Goal: Information Seeking & Learning: Learn about a topic

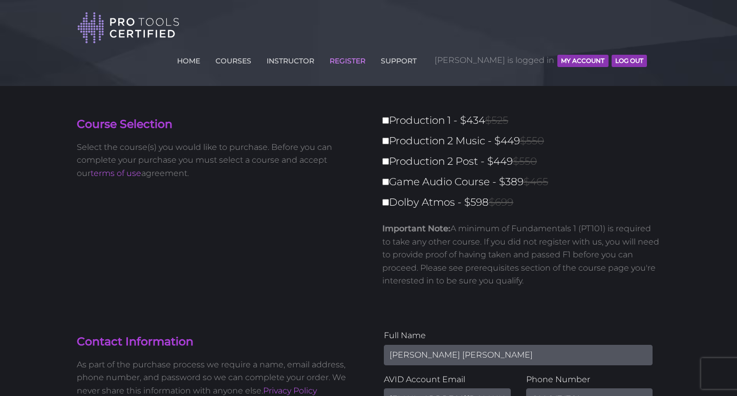
click at [570, 55] on button "MY ACCOUNT" at bounding box center [582, 61] width 51 height 12
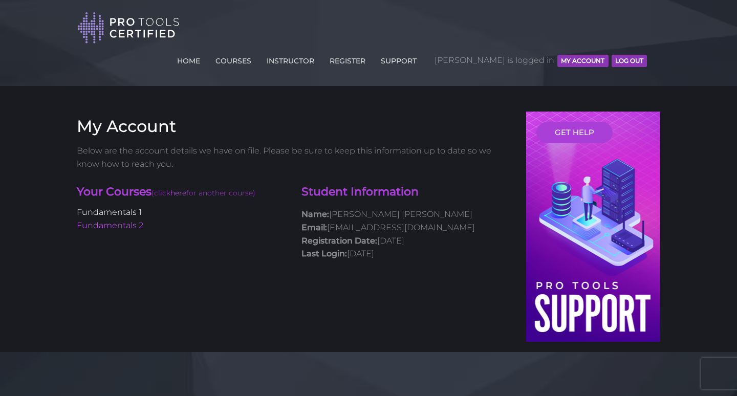
click at [125, 207] on link "Fundamentals 1" at bounding box center [109, 212] width 65 height 10
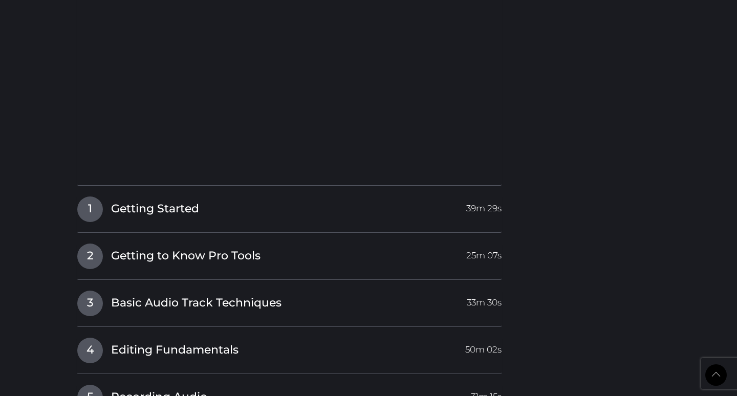
scroll to position [1380, 0]
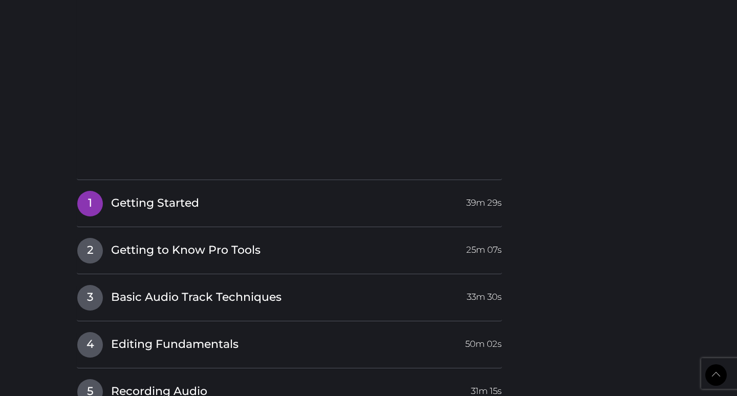
click at [114, 196] on span "Getting Started" at bounding box center [155, 204] width 88 height 16
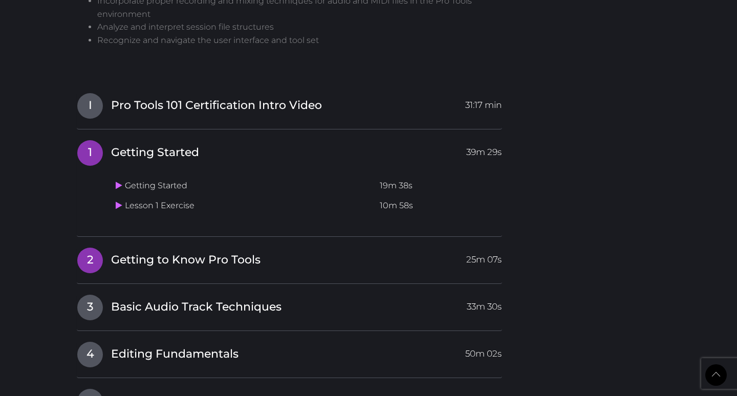
scroll to position [1204, 0]
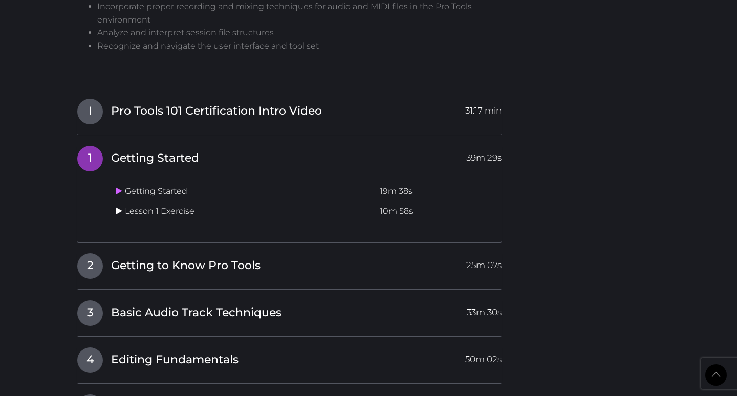
click at [119, 207] on icon at bounding box center [119, 211] width 7 height 8
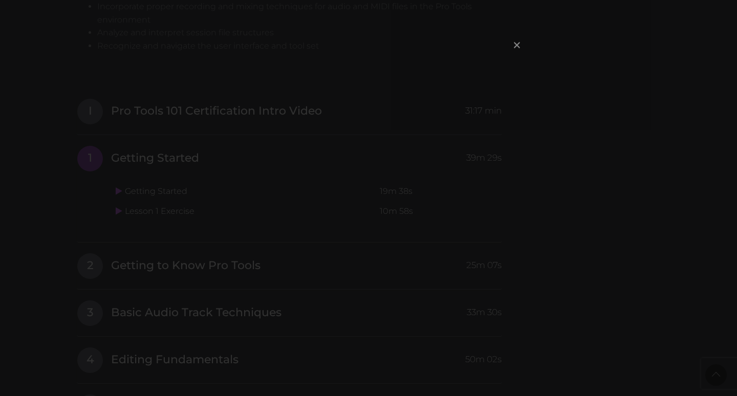
click at [518, 50] on span "×" at bounding box center [517, 45] width 10 height 22
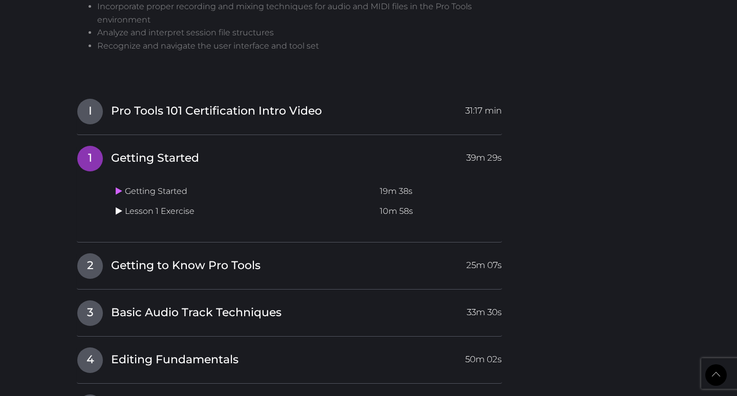
click at [122, 207] on icon at bounding box center [119, 211] width 7 height 8
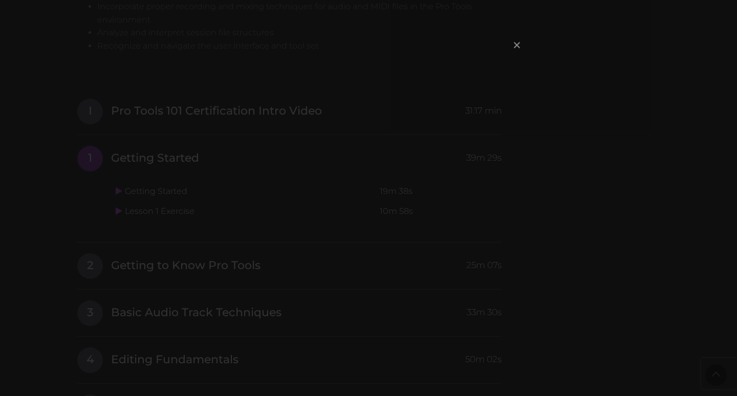
click at [515, 47] on span "×" at bounding box center [517, 45] width 10 height 22
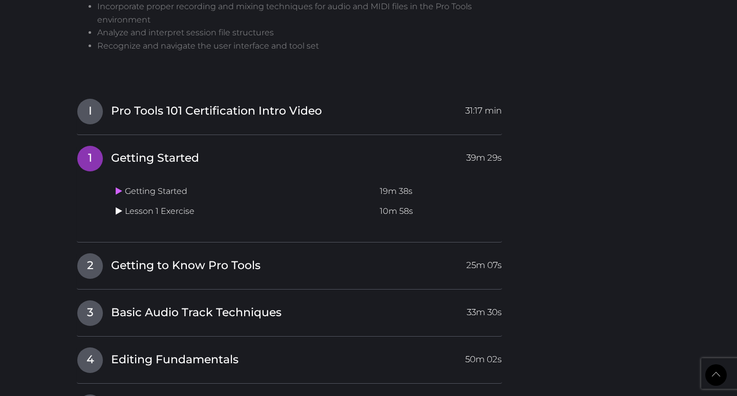
click at [118, 207] on icon at bounding box center [119, 211] width 7 height 8
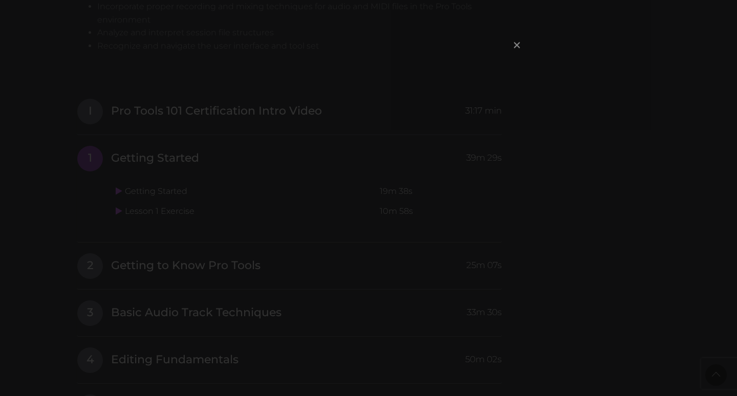
click at [514, 49] on span "×" at bounding box center [517, 45] width 10 height 22
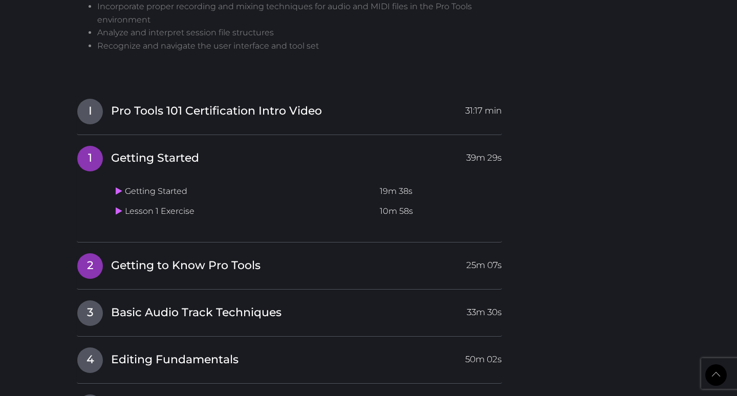
click at [96, 253] on span "2" at bounding box center [90, 266] width 26 height 26
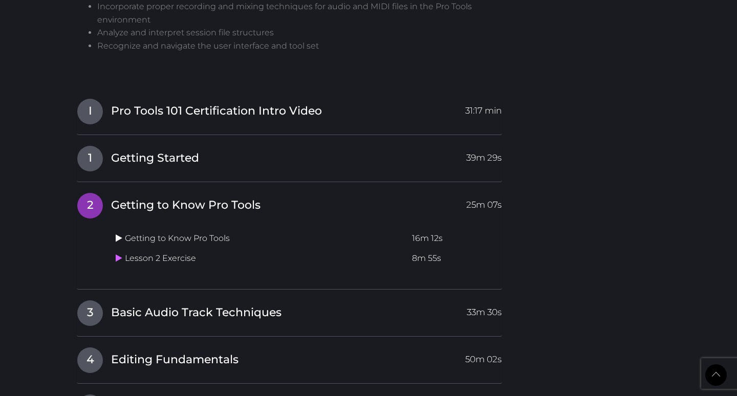
click at [121, 234] on icon at bounding box center [119, 238] width 7 height 8
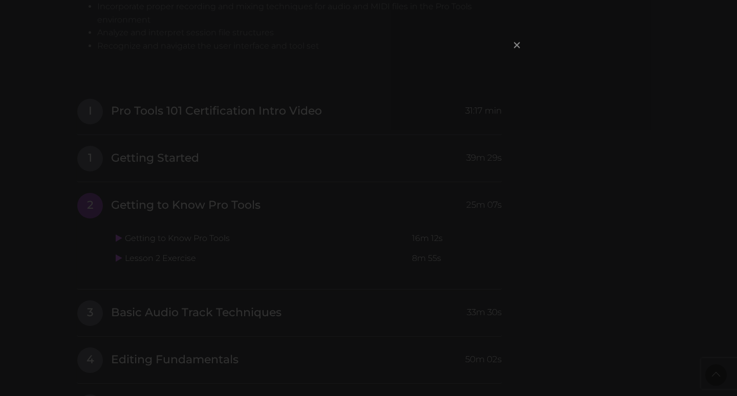
click at [519, 47] on span "×" at bounding box center [517, 45] width 10 height 22
